Goal: Task Accomplishment & Management: Manage account settings

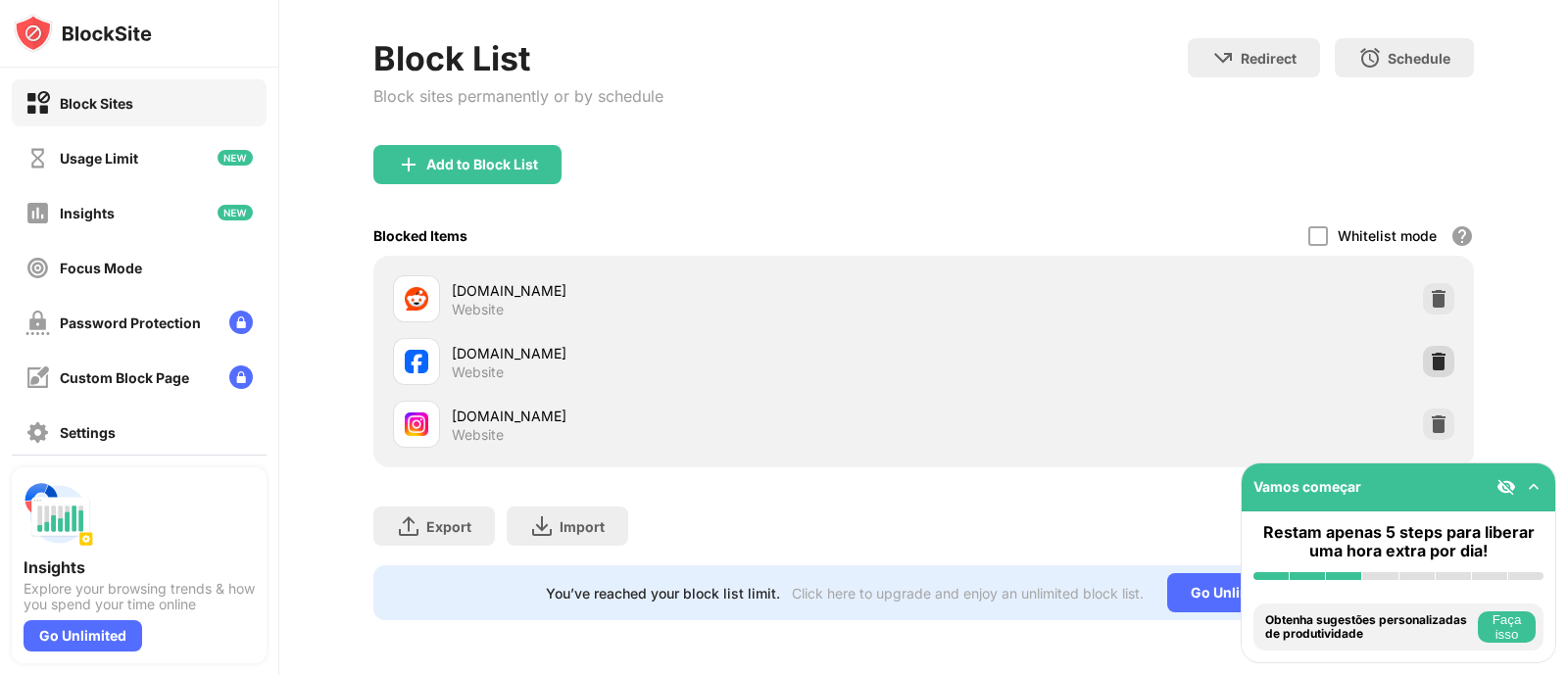
click at [1429, 352] on img at bounding box center [1439, 362] width 20 height 20
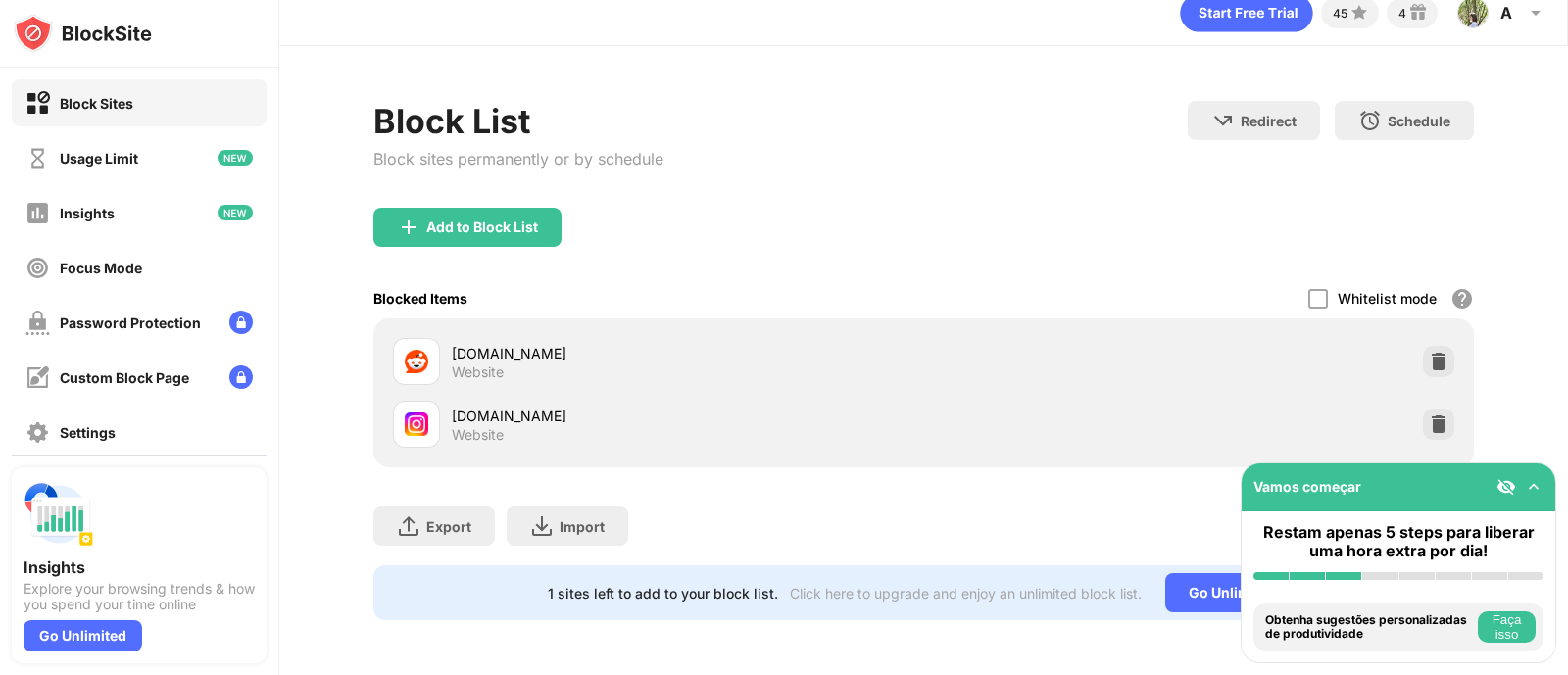
scroll to position [41, 0]
click at [1429, 415] on img at bounding box center [1439, 425] width 20 height 20
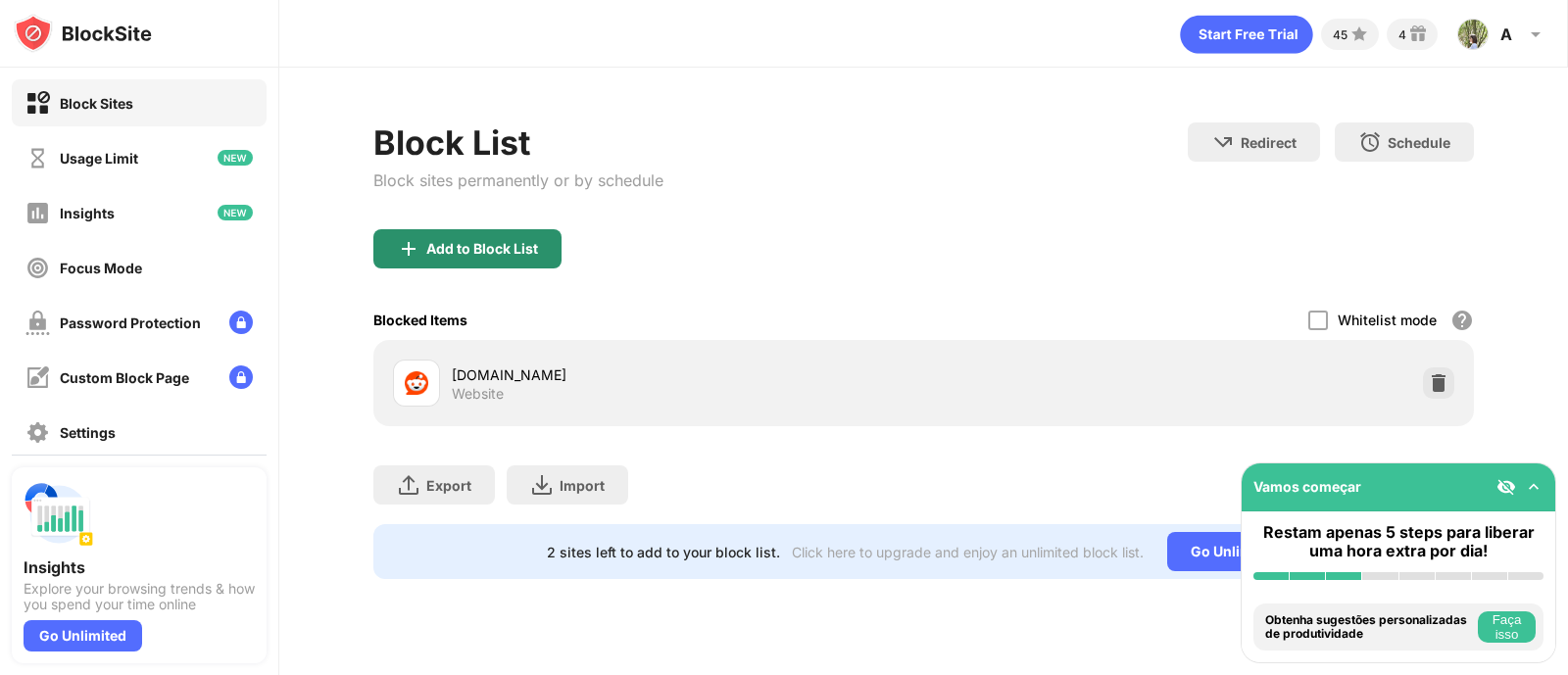
click at [482, 238] on div "Add to Block List" at bounding box center [467, 249] width 188 height 39
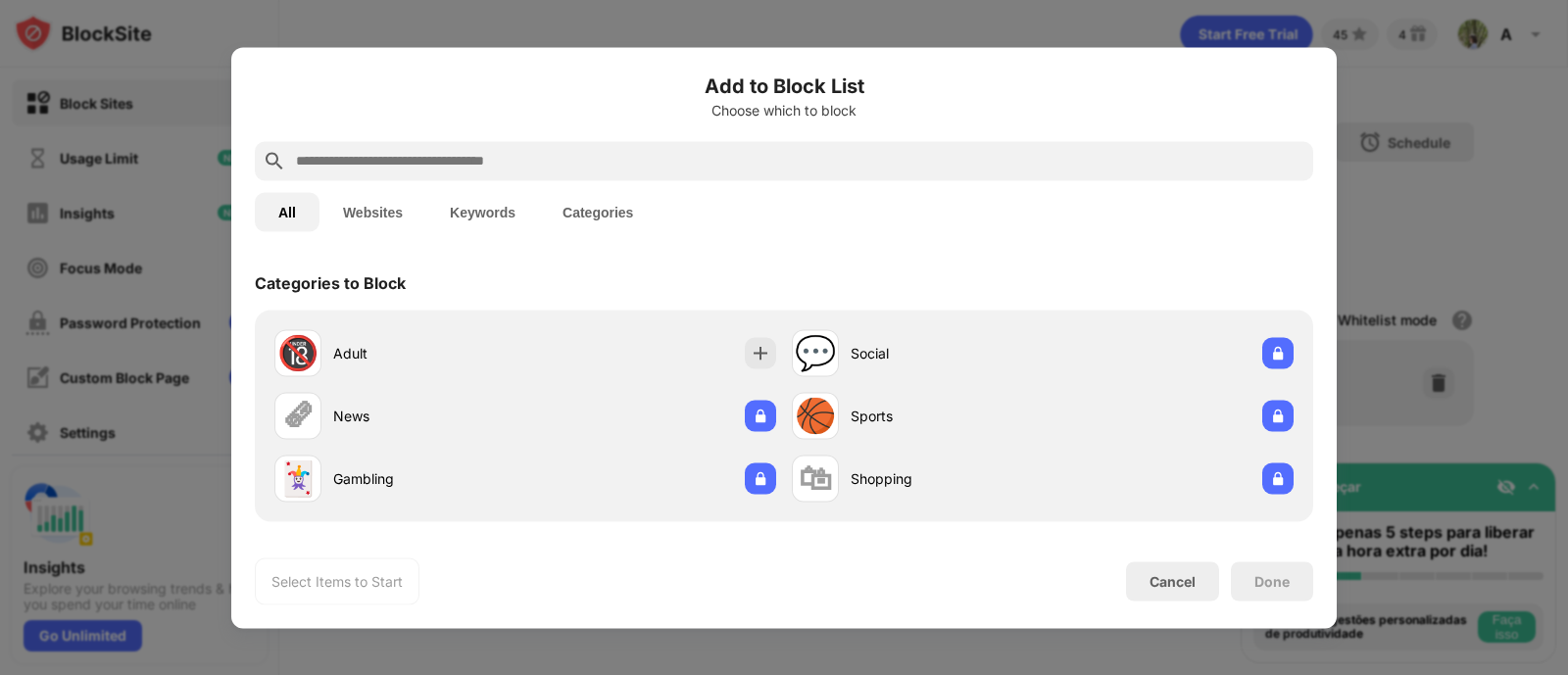
click at [373, 209] on button "Websites" at bounding box center [373, 212] width 106 height 39
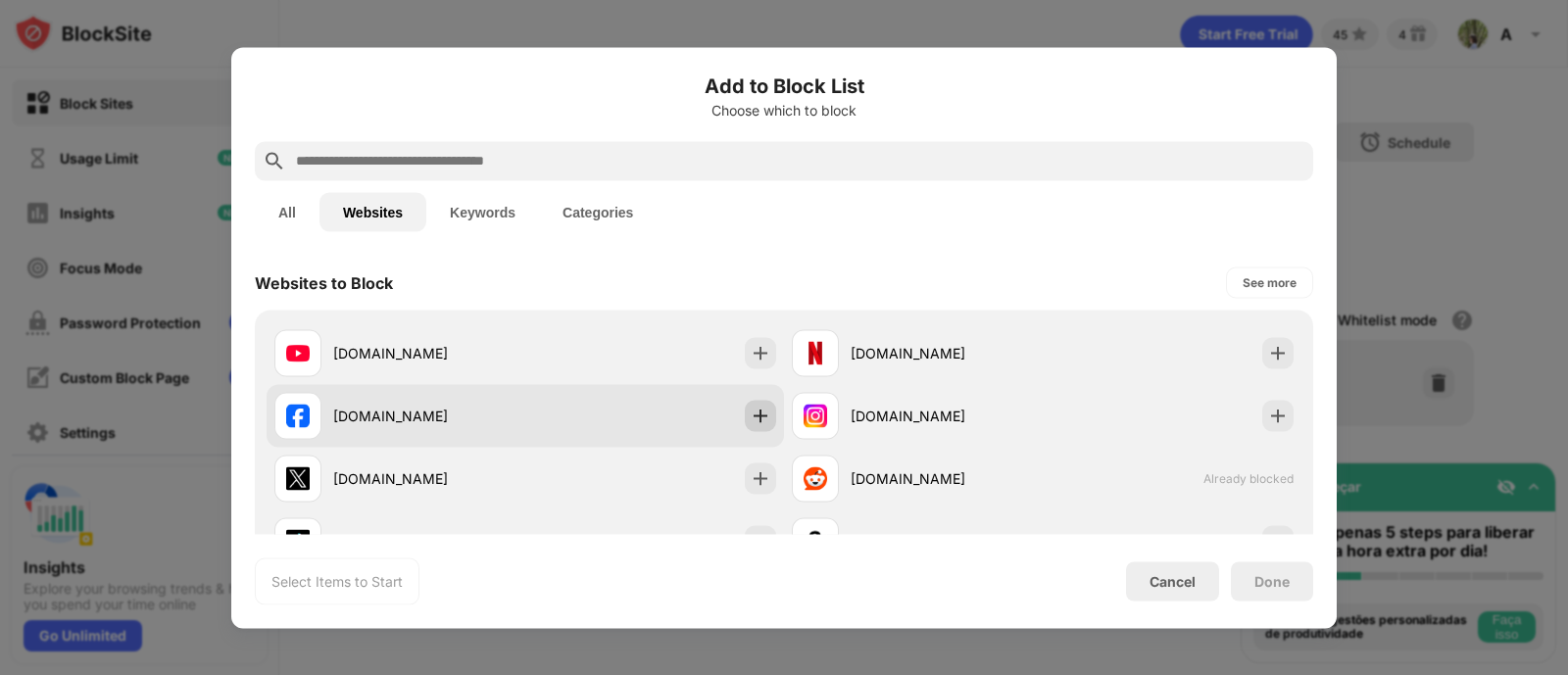
click at [751, 414] on img at bounding box center [761, 416] width 20 height 20
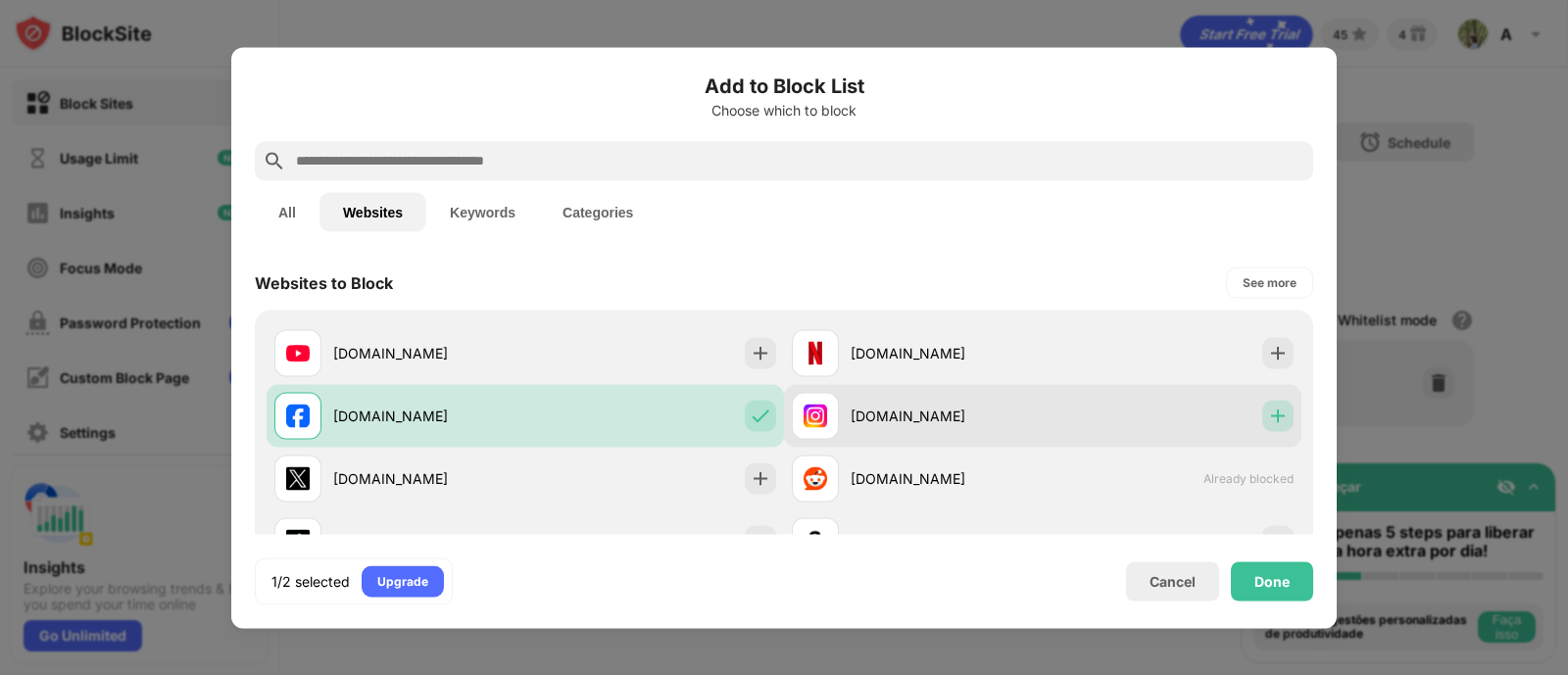
click at [1268, 409] on img at bounding box center [1278, 416] width 20 height 20
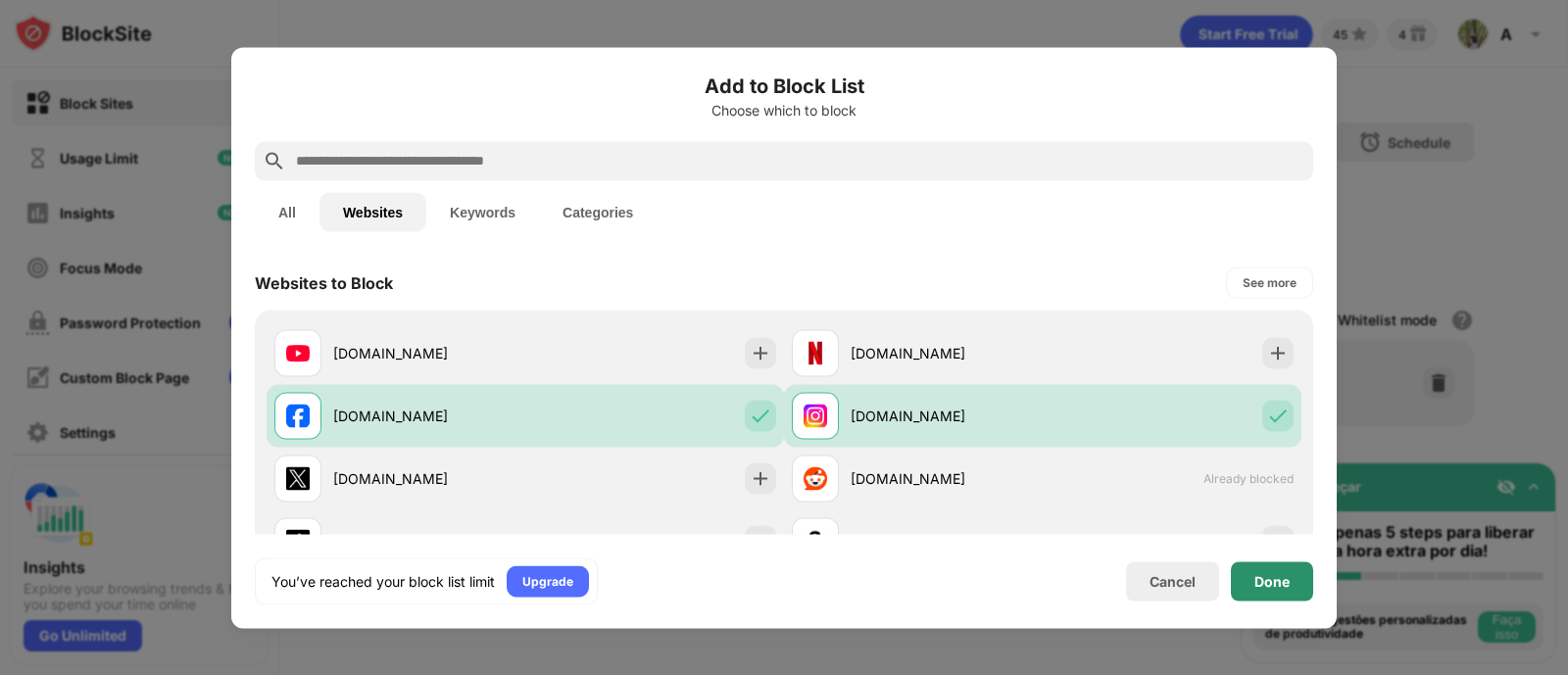
click at [1266, 580] on div "Done" at bounding box center [1272, 581] width 35 height 16
